Goal: Transaction & Acquisition: Purchase product/service

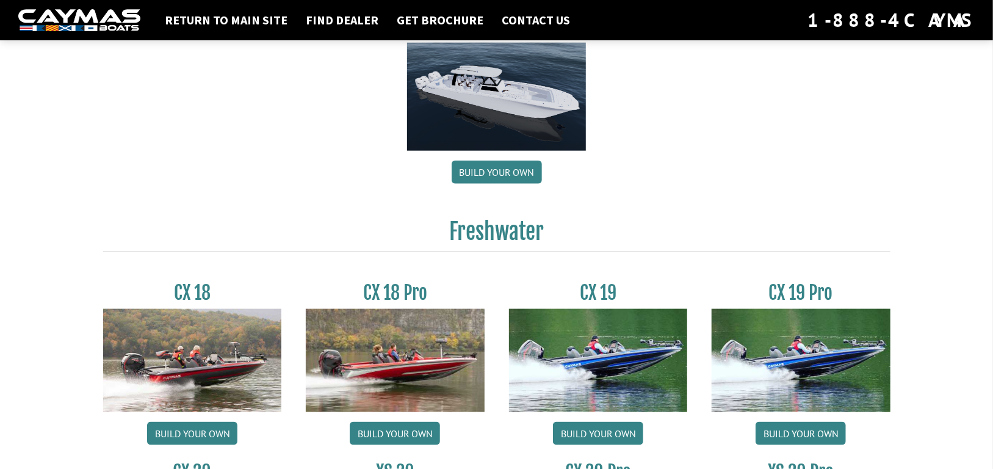
scroll to position [800, 0]
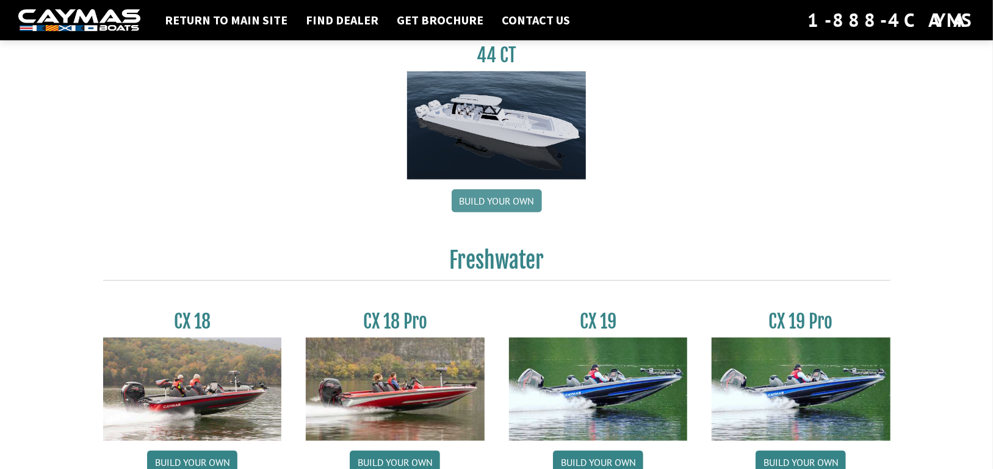
click at [496, 206] on link "Build your own" at bounding box center [497, 200] width 90 height 23
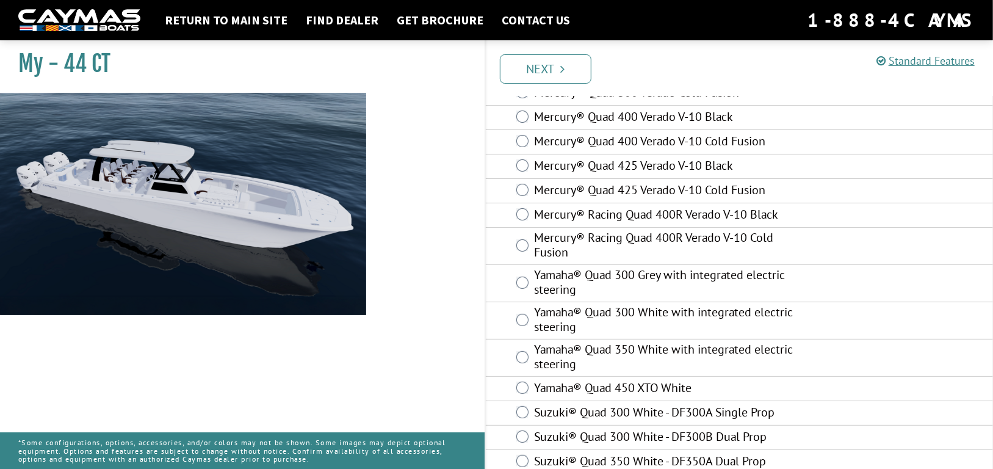
scroll to position [105, 0]
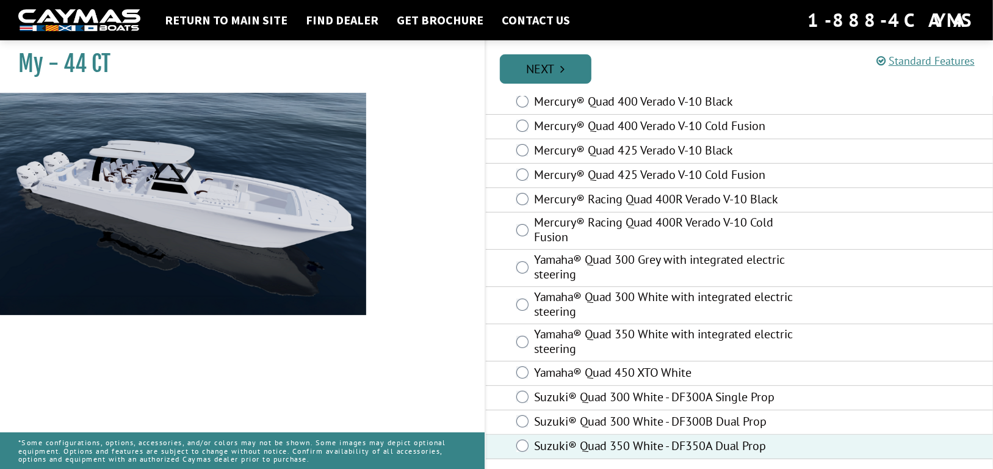
click at [570, 68] on link "Next" at bounding box center [546, 68] width 92 height 29
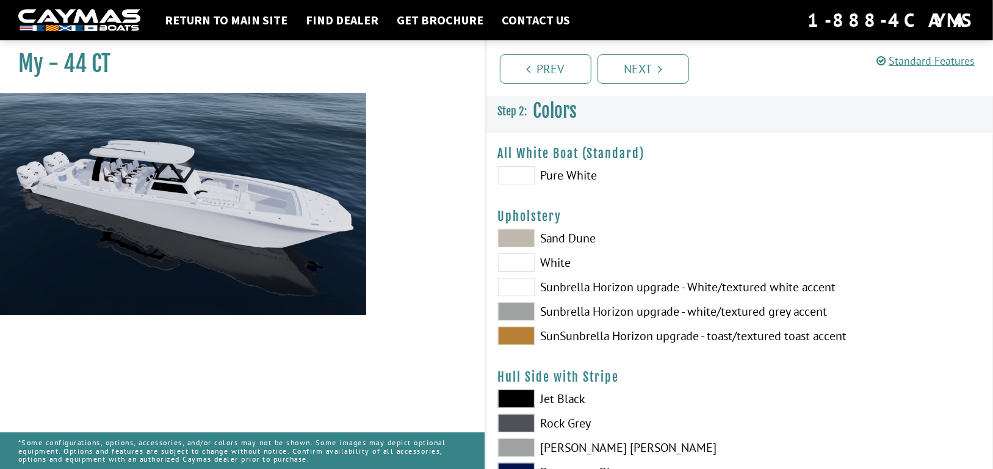
click at [514, 234] on span at bounding box center [516, 238] width 37 height 18
click at [521, 238] on span at bounding box center [516, 238] width 37 height 18
click at [524, 342] on span at bounding box center [516, 336] width 37 height 18
click at [528, 238] on span at bounding box center [516, 238] width 37 height 18
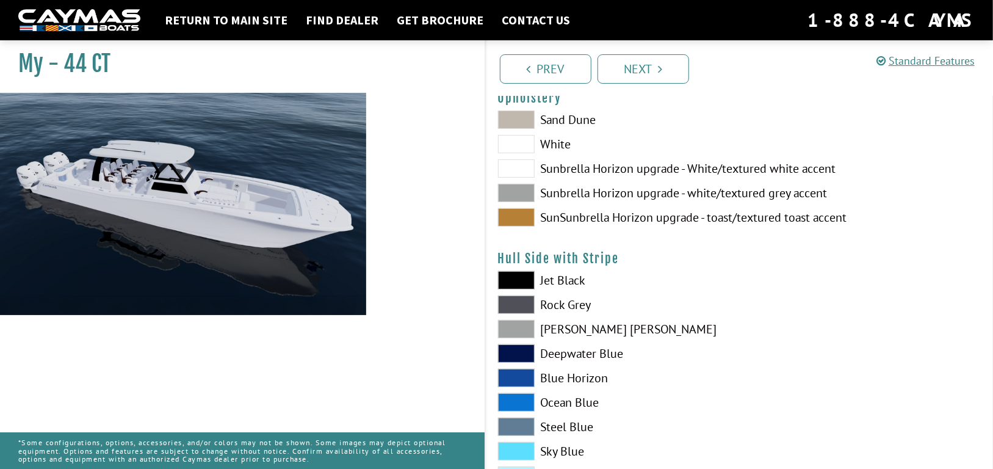
scroll to position [122, 0]
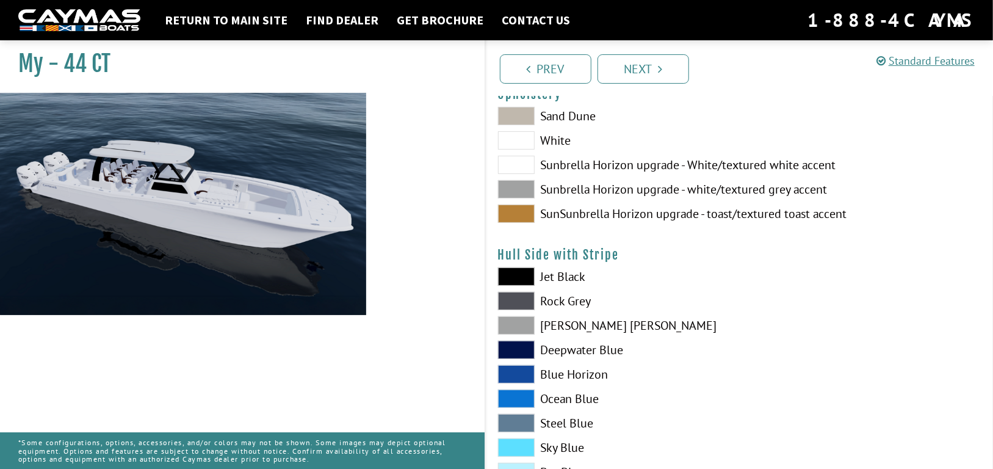
click at [512, 275] on span at bounding box center [516, 276] width 37 height 18
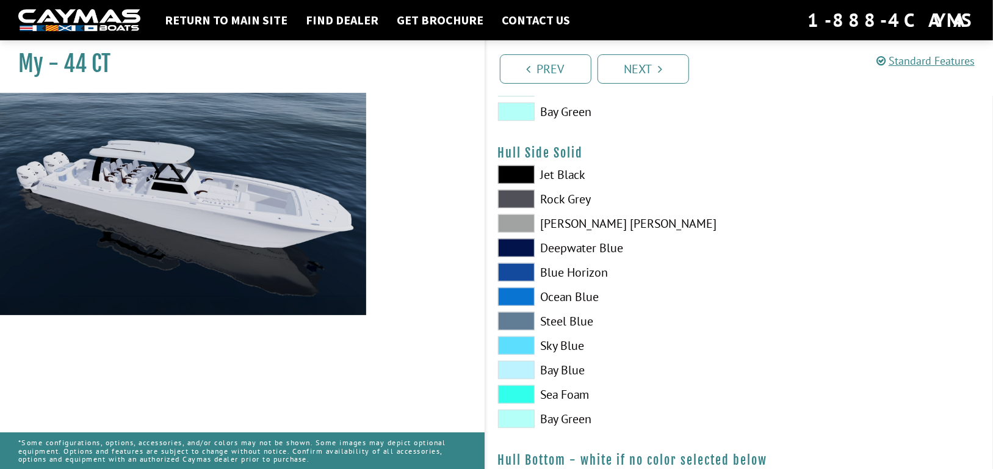
scroll to position [549, 0]
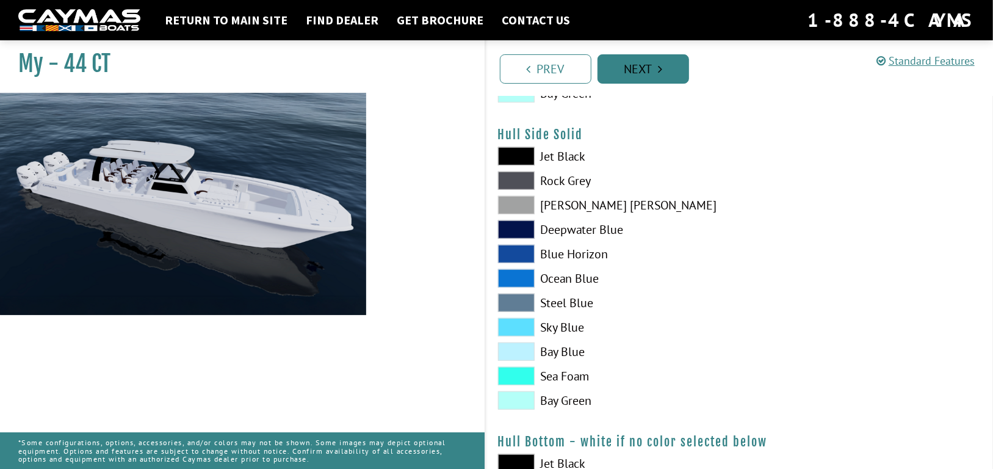
click at [668, 70] on link "Next" at bounding box center [643, 68] width 92 height 29
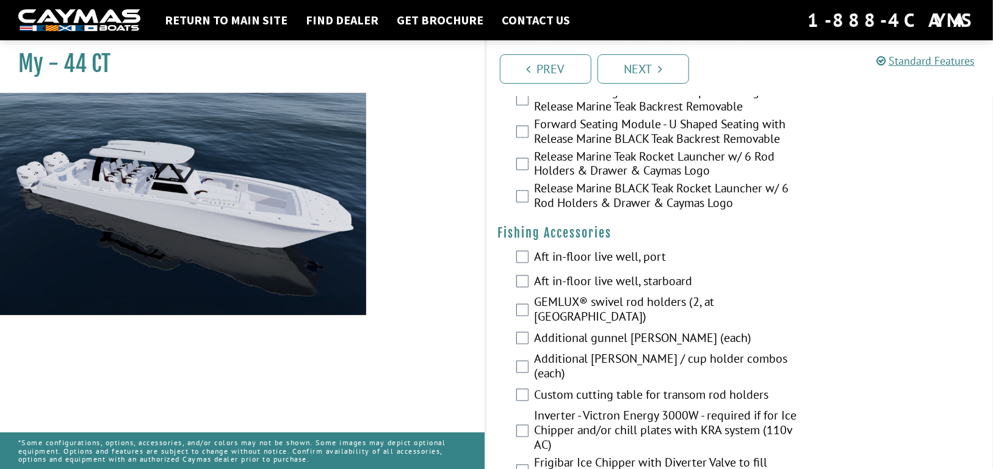
scroll to position [1343, 0]
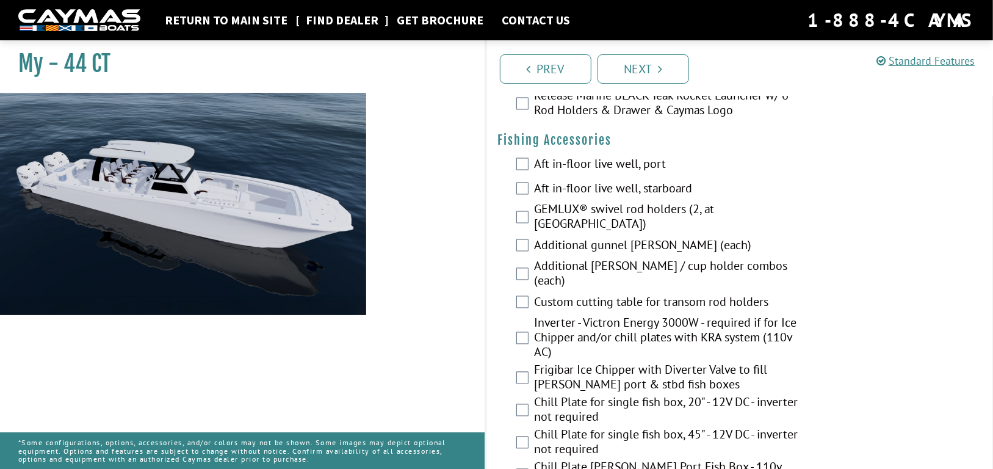
click at [358, 22] on link "Find Dealer" at bounding box center [342, 20] width 85 height 16
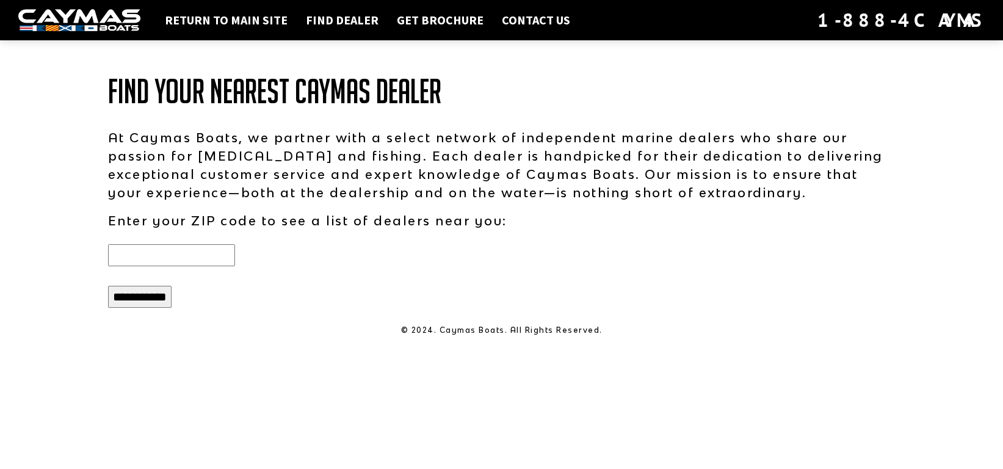
click at [157, 261] on input "text" at bounding box center [171, 255] width 127 height 22
type input "*****"
click at [141, 301] on input "**********" at bounding box center [139, 297] width 63 height 22
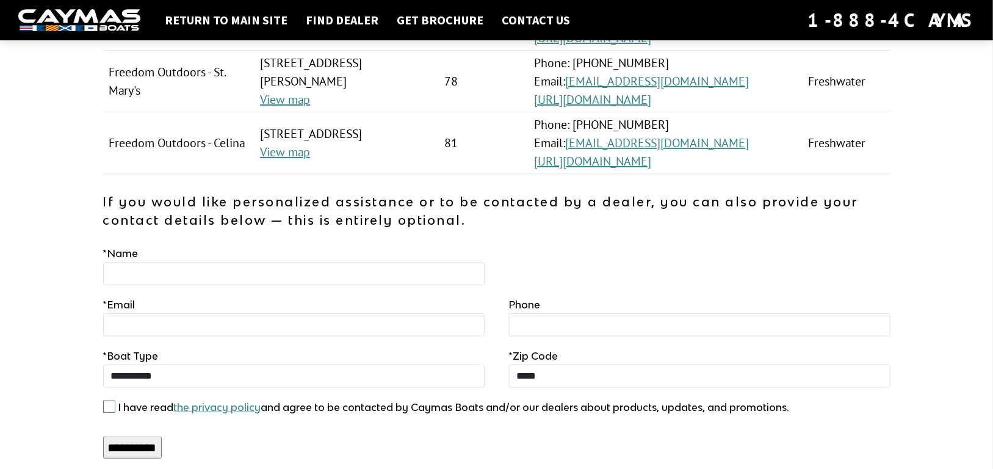
scroll to position [228, 0]
